Goal: Task Accomplishment & Management: Manage account settings

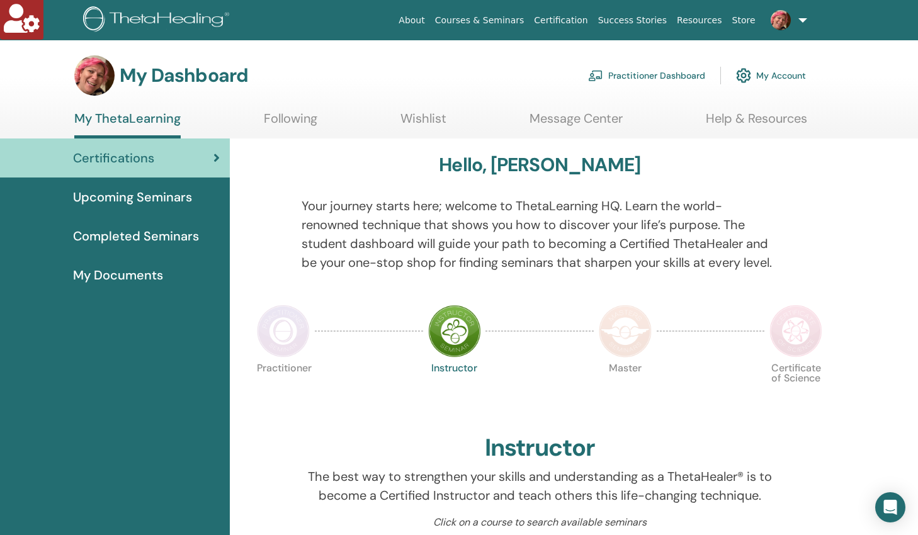
click at [772, 76] on link "My Account" at bounding box center [771, 76] width 70 height 28
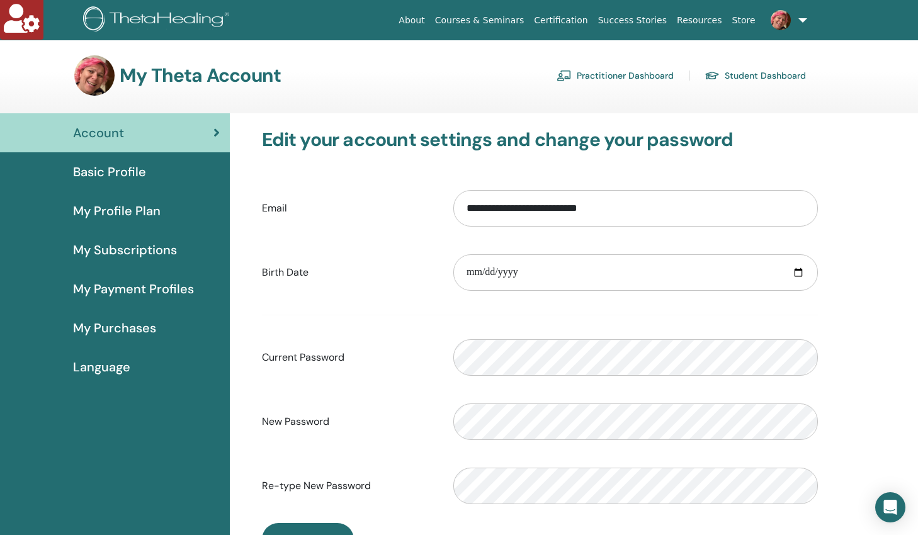
click at [157, 212] on span "My Profile Plan" at bounding box center [117, 210] width 88 height 19
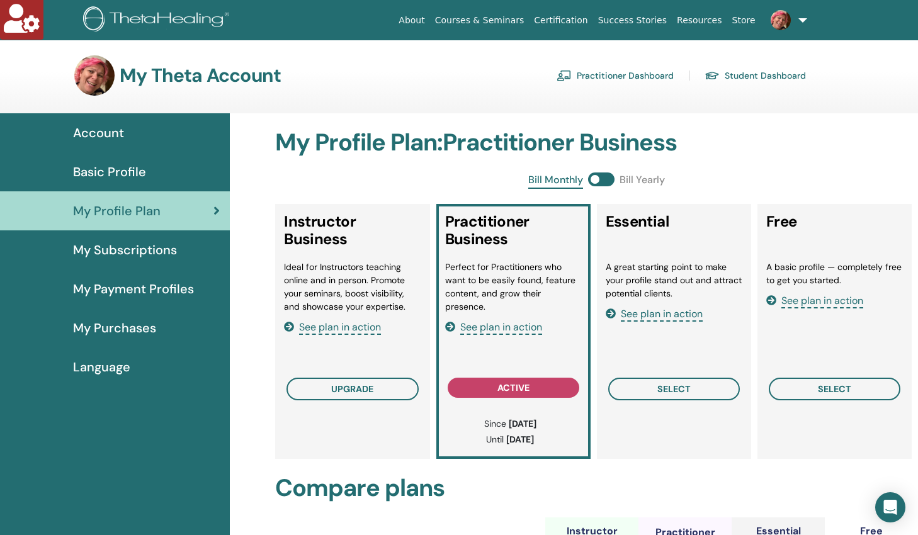
click at [128, 169] on span "Basic Profile" at bounding box center [109, 171] width 73 height 19
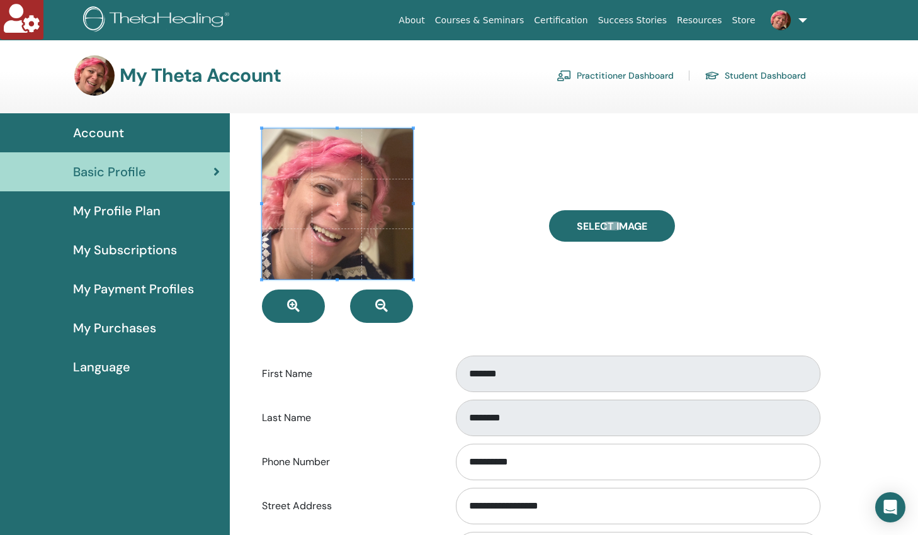
click at [99, 212] on span "My Profile Plan" at bounding box center [117, 210] width 88 height 19
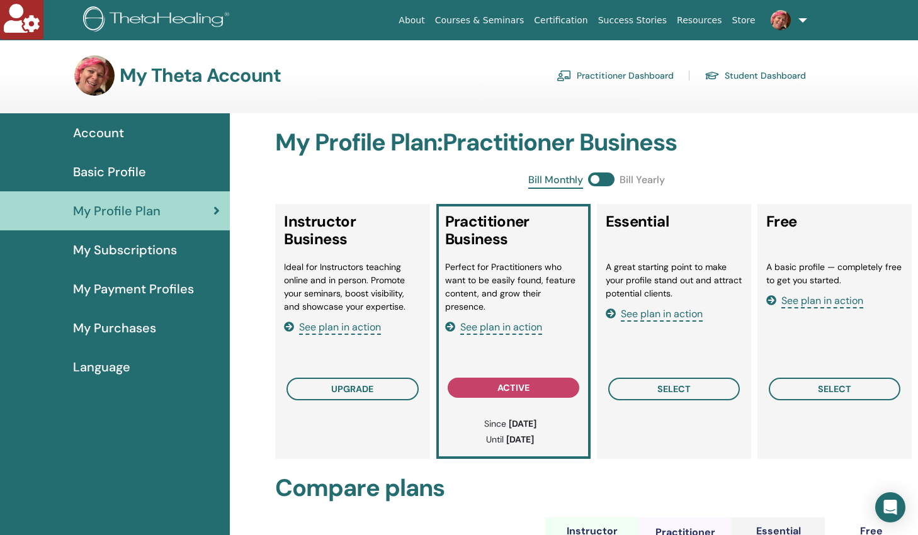
click at [122, 252] on span "My Subscriptions" at bounding box center [125, 249] width 104 height 19
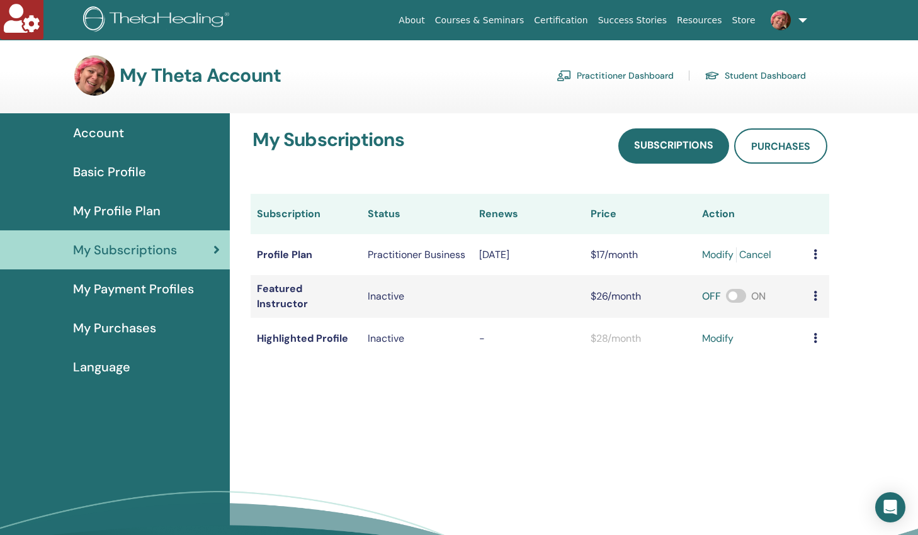
click at [145, 290] on span "My Payment Profiles" at bounding box center [133, 289] width 121 height 19
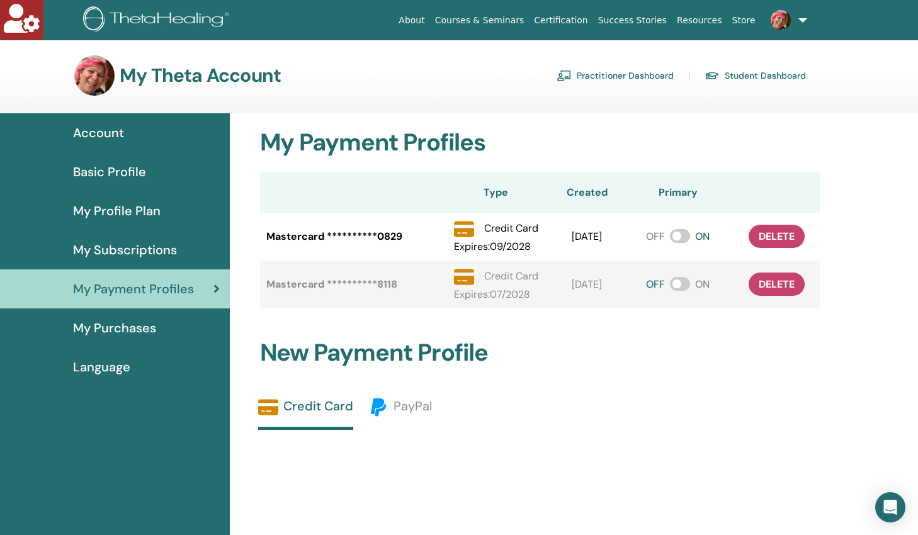
click at [652, 77] on link "Practitioner Dashboard" at bounding box center [615, 75] width 117 height 20
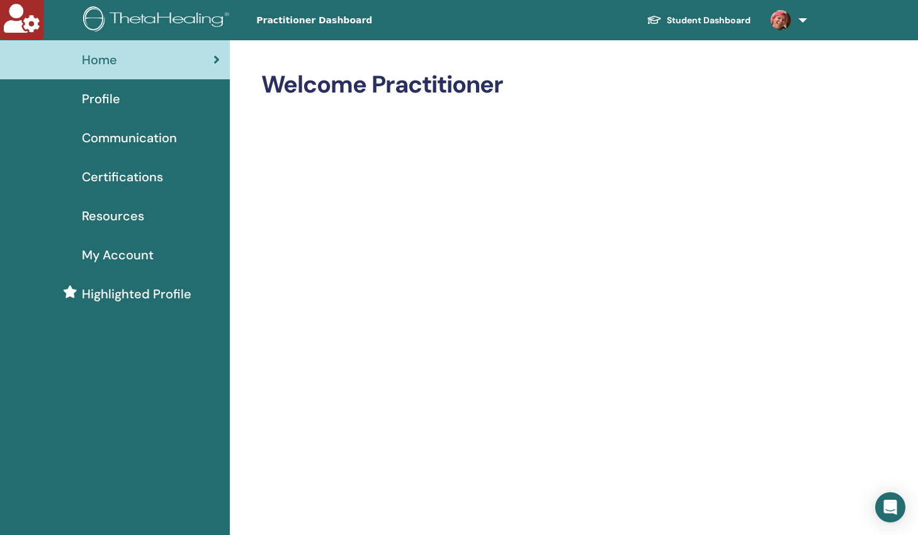
click at [105, 96] on span "Profile" at bounding box center [101, 98] width 38 height 19
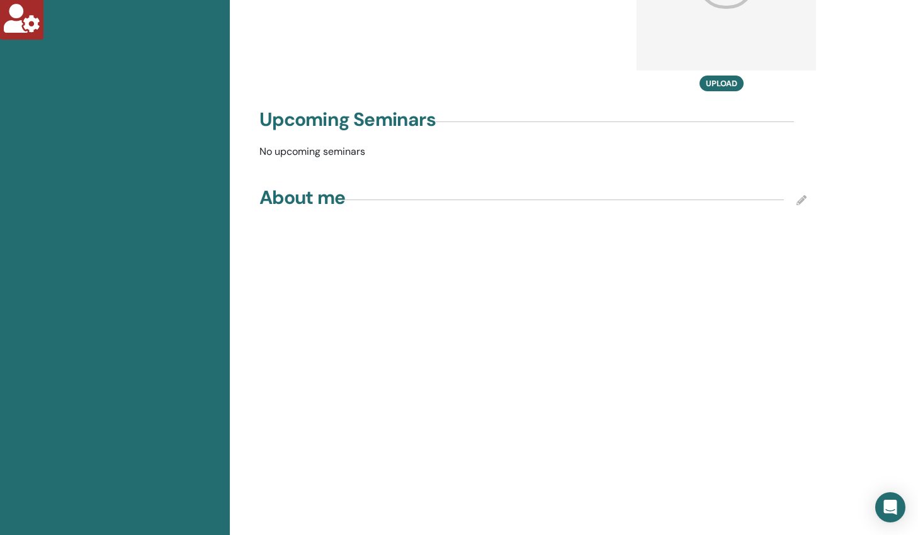
scroll to position [788, 0]
click at [803, 195] on icon at bounding box center [801, 200] width 10 height 10
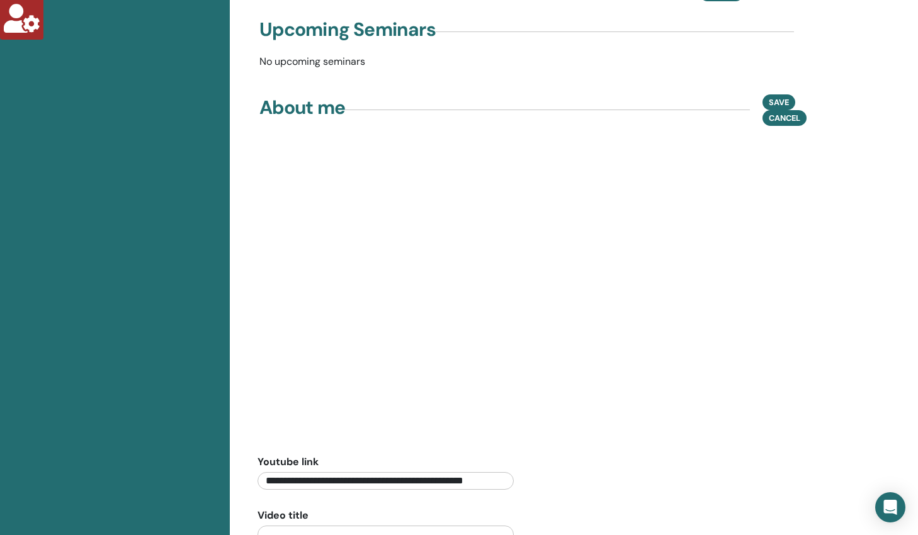
scroll to position [874, 0]
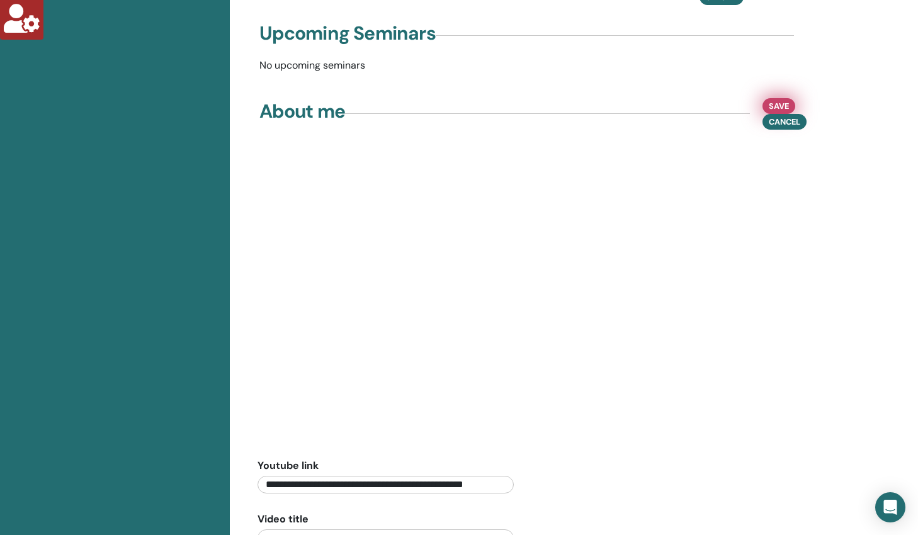
click at [783, 99] on span "Save" at bounding box center [779, 105] width 20 height 13
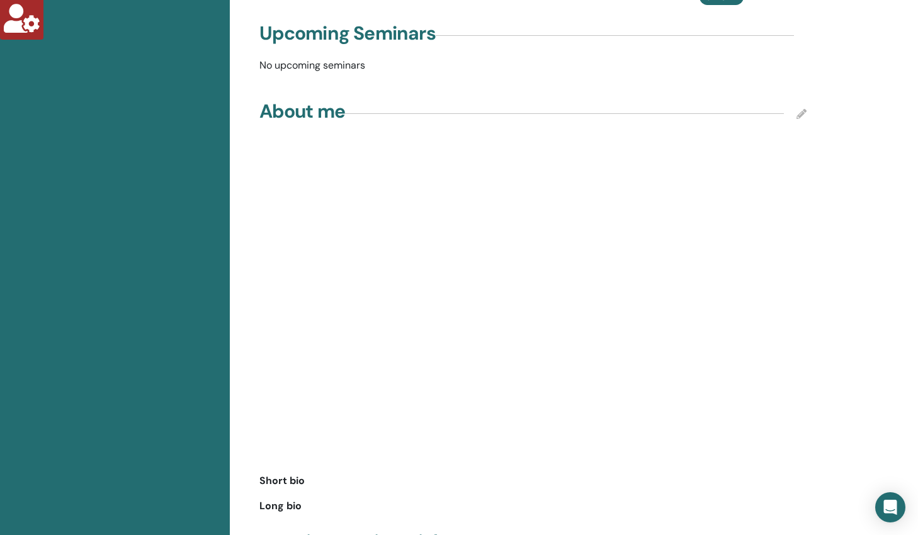
click at [799, 109] on icon at bounding box center [801, 114] width 10 height 10
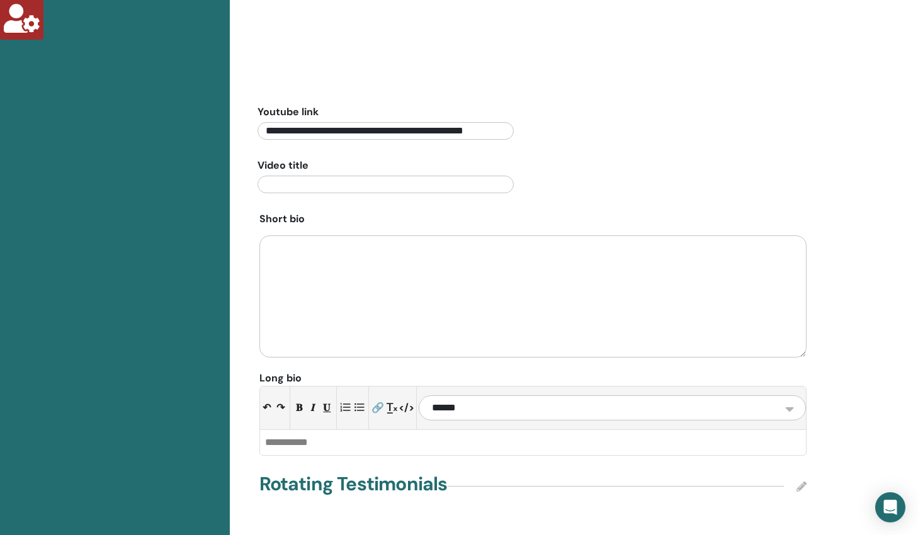
scroll to position [810, 0]
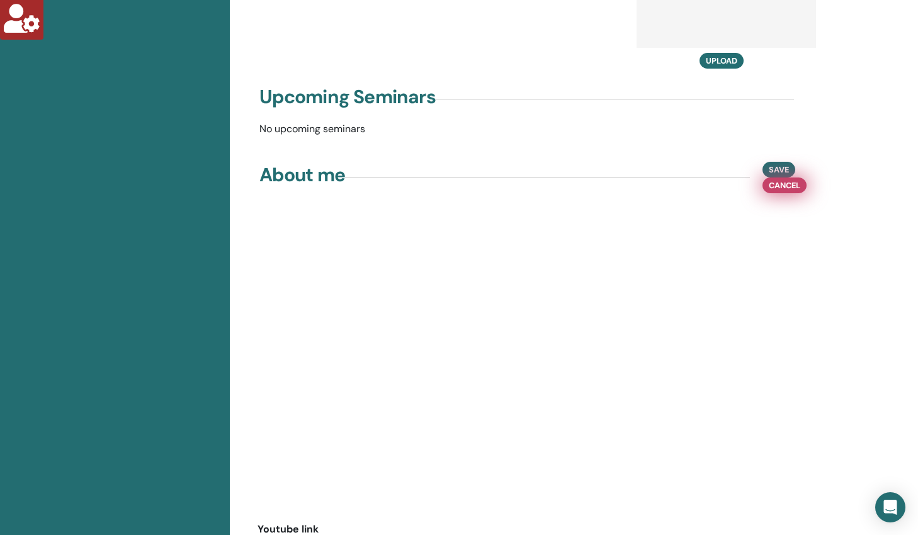
click at [781, 179] on span "Cancel" at bounding box center [784, 185] width 31 height 13
